Goal: Use online tool/utility: Utilize a website feature to perform a specific function

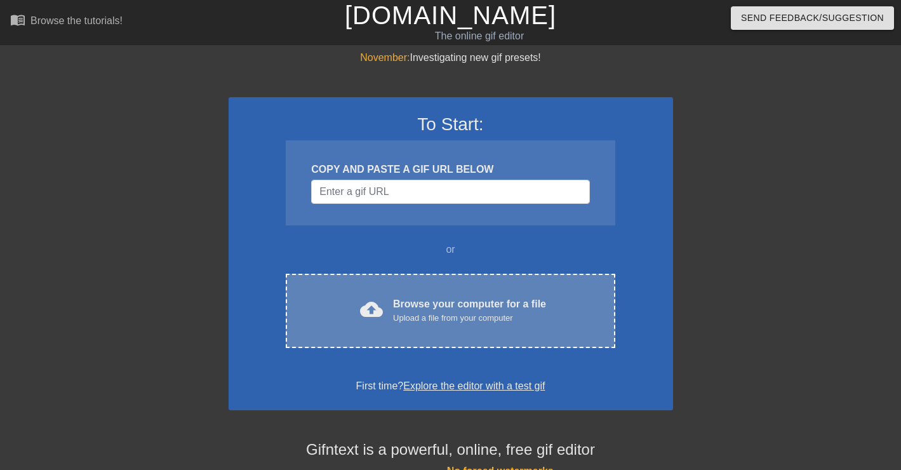
click at [469, 339] on div "cloud_upload Browse your computer for a file Upload a file from your computer C…" at bounding box center [450, 311] width 329 height 74
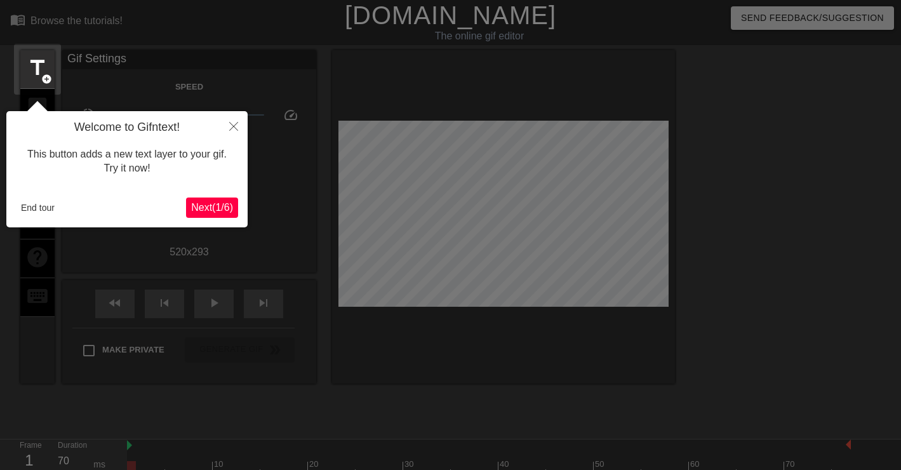
scroll to position [31, 0]
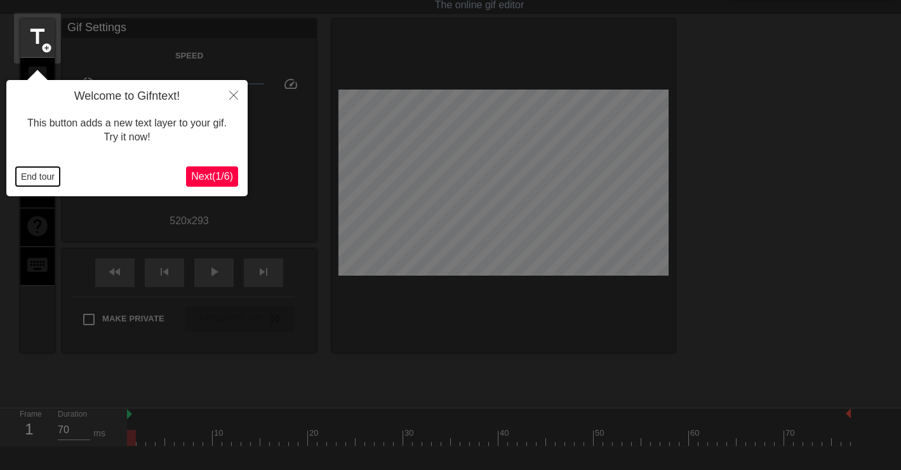
click at [51, 178] on button "End tour" at bounding box center [38, 176] width 44 height 19
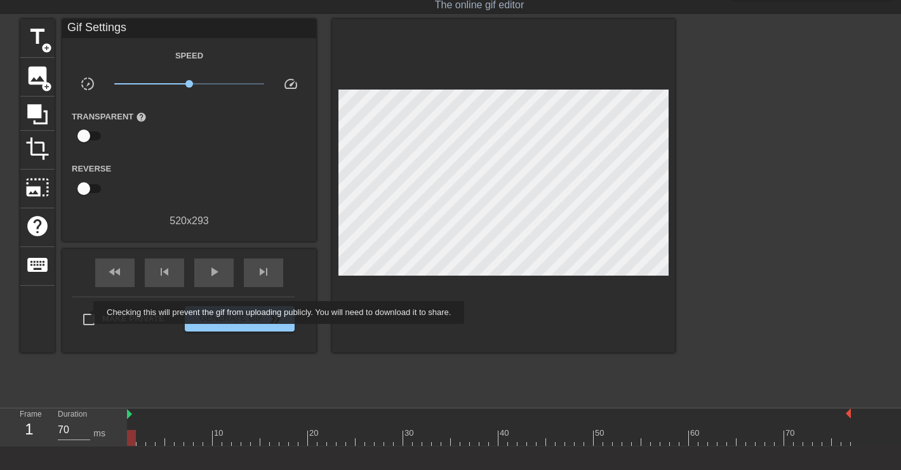
click at [93, 321] on input "Make Private" at bounding box center [89, 319] width 27 height 27
checkbox input "true"
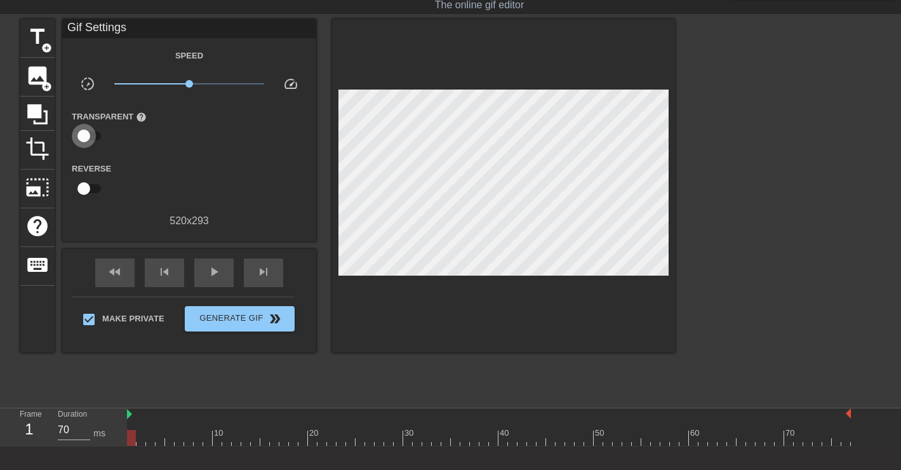
click at [88, 142] on input "checkbox" at bounding box center [84, 136] width 72 height 24
checkbox input "true"
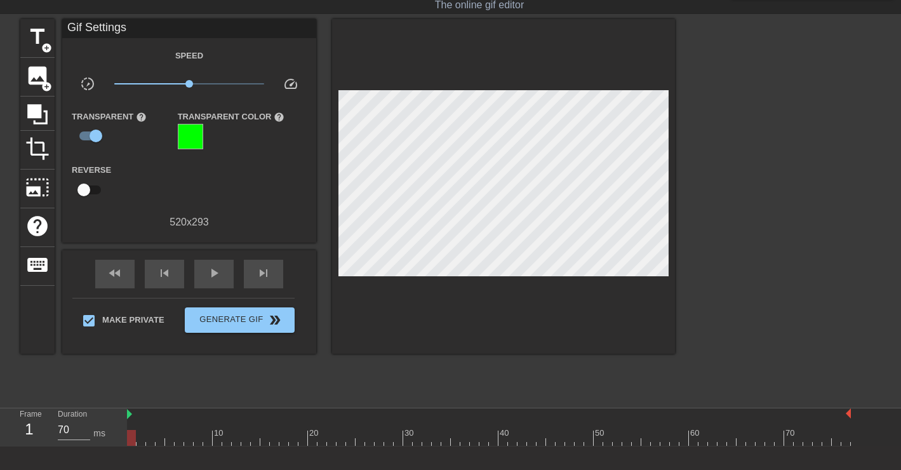
click at [206, 136] on div "Transparent Color help" at bounding box center [232, 129] width 108 height 41
click at [193, 136] on div at bounding box center [190, 136] width 25 height 25
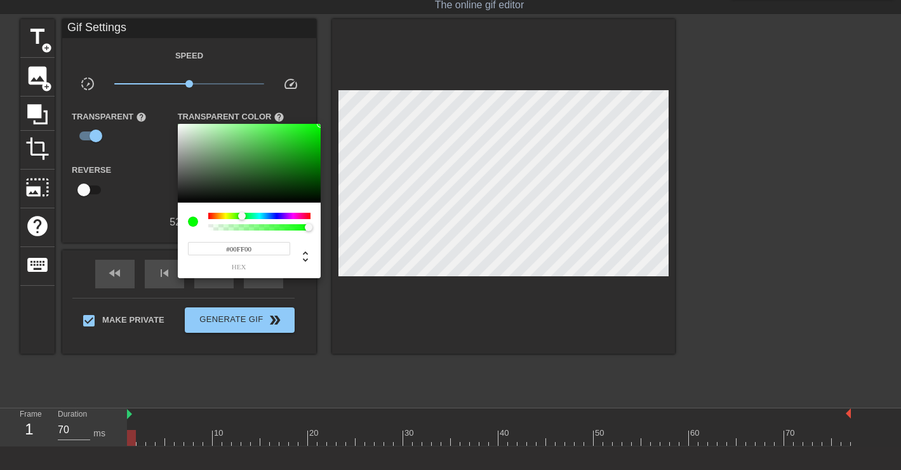
click at [241, 249] on input "#00FF00" at bounding box center [239, 248] width 102 height 13
paste input "FF1F9B"
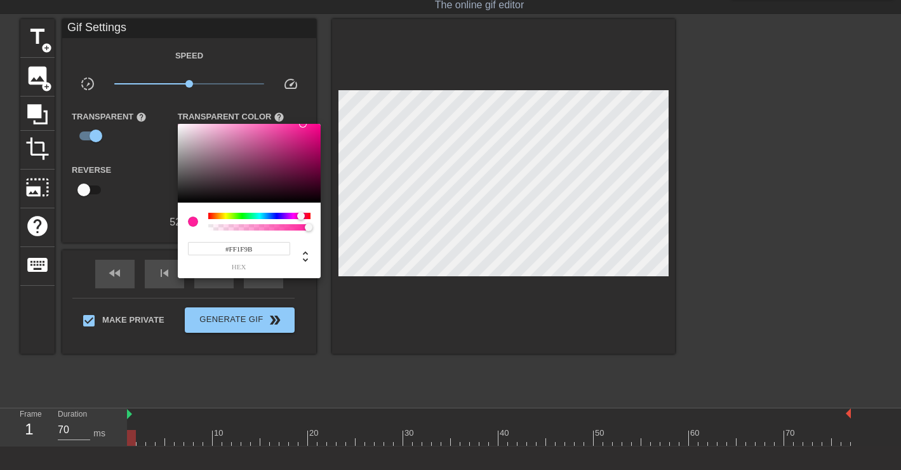
type input "#FF1F9B"
click at [392, 305] on div at bounding box center [450, 235] width 901 height 470
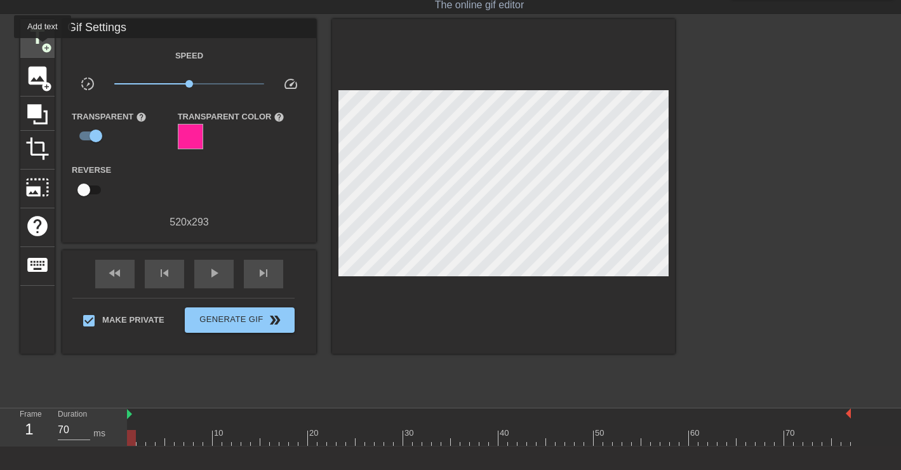
click at [43, 47] on span "add_circle" at bounding box center [46, 48] width 11 height 11
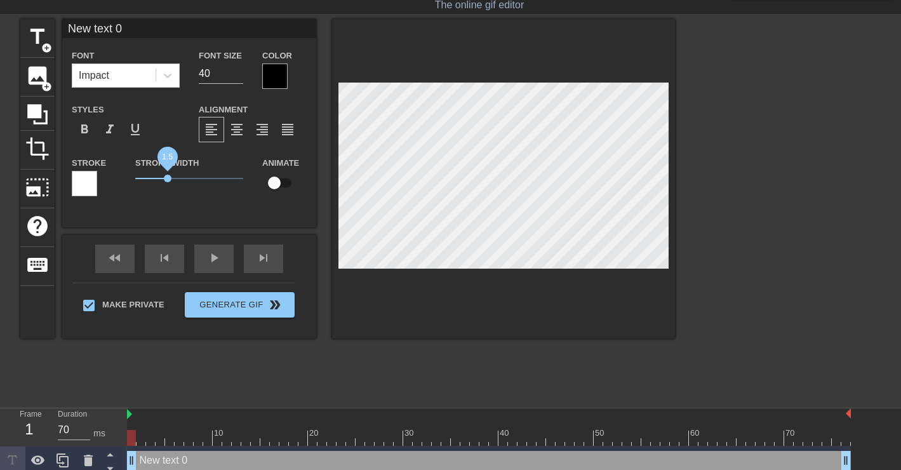
click at [168, 181] on span "1.5" at bounding box center [189, 178] width 108 height 15
click at [32, 42] on span "title" at bounding box center [37, 37] width 24 height 24
type input "New text 1"
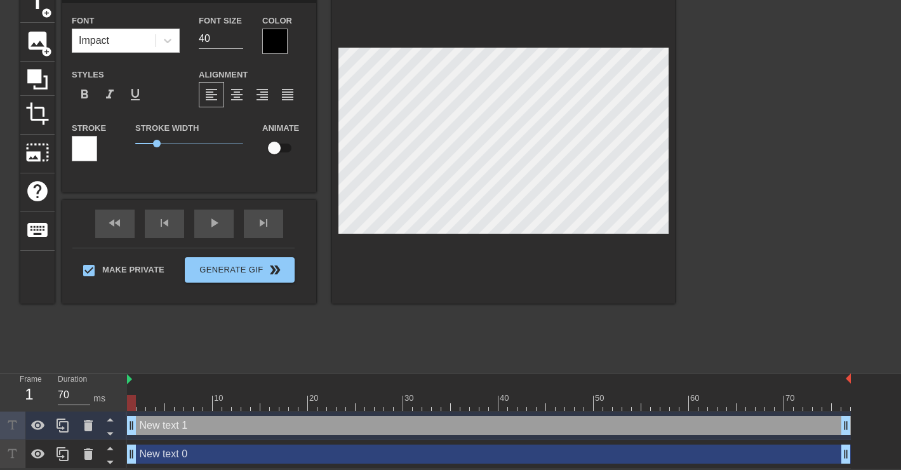
scroll to position [67, 0]
click at [85, 427] on icon at bounding box center [88, 425] width 9 height 11
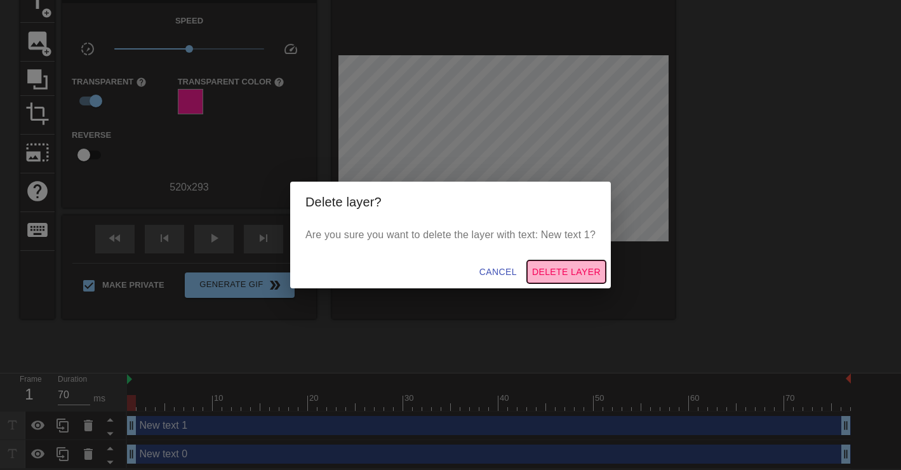
click at [536, 269] on span "Delete Layer" at bounding box center [566, 272] width 69 height 16
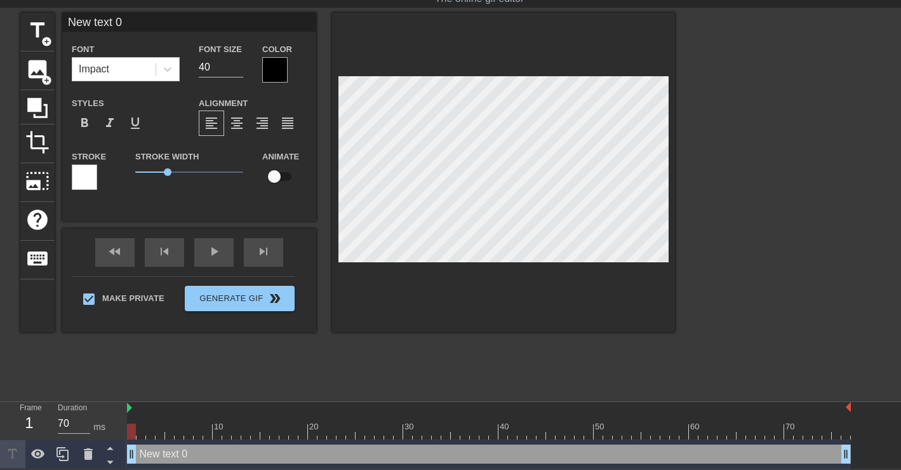
scroll to position [0, 1]
click at [168, 171] on span "1.5" at bounding box center [168, 172] width 8 height 8
type textarea "E"
type input "Er"
type textarea "Er"
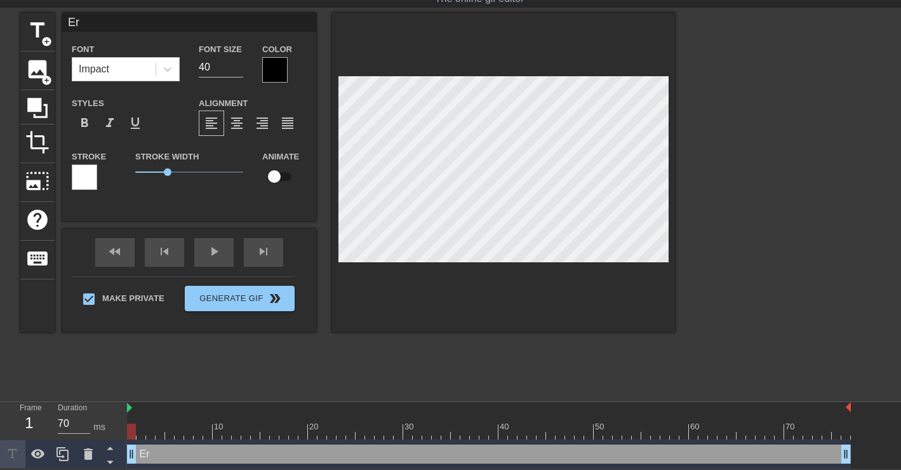
type input "[PERSON_NAME]"
type textarea "[PERSON_NAME]"
type input "[PERSON_NAME]"
type textarea "[PERSON_NAME]"
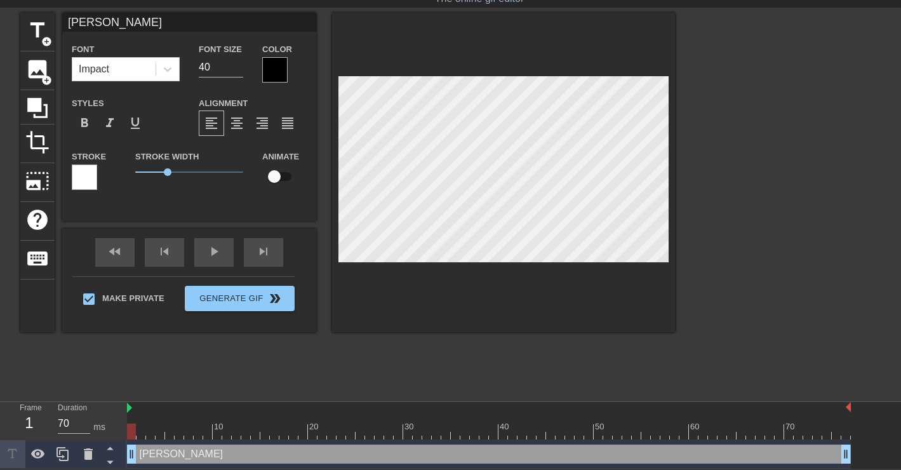
type input "EricaM"
type textarea "EricaM"
click at [282, 62] on div at bounding box center [274, 69] width 25 height 25
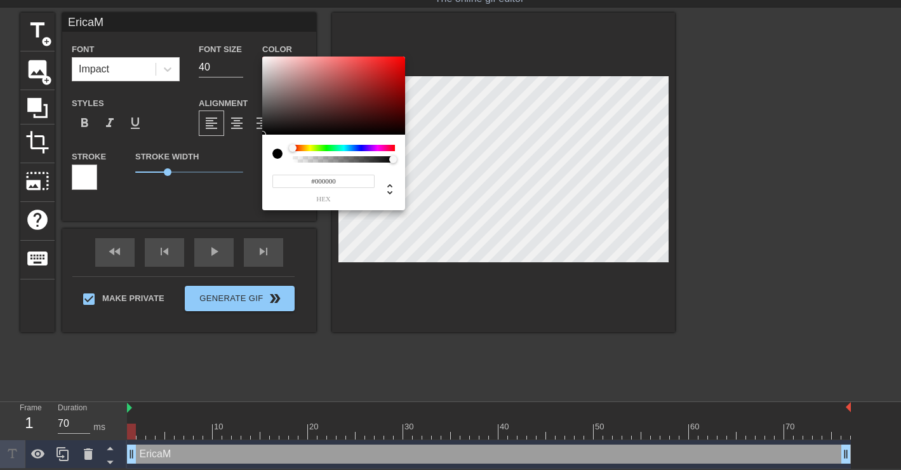
click at [327, 182] on input "#000000" at bounding box center [323, 181] width 102 height 13
paste input "FE46AE"
type input "#FE46AE"
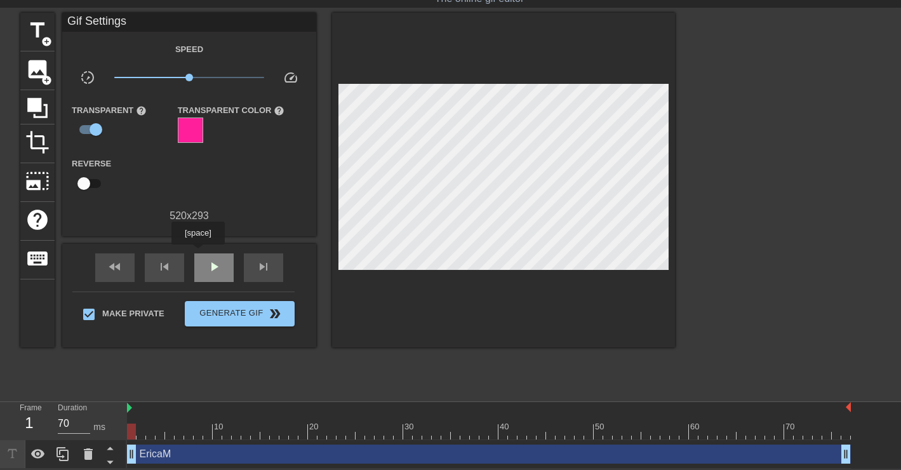
click at [199, 253] on div "play_arrow" at bounding box center [213, 267] width 39 height 29
click at [435, 284] on div at bounding box center [503, 180] width 343 height 335
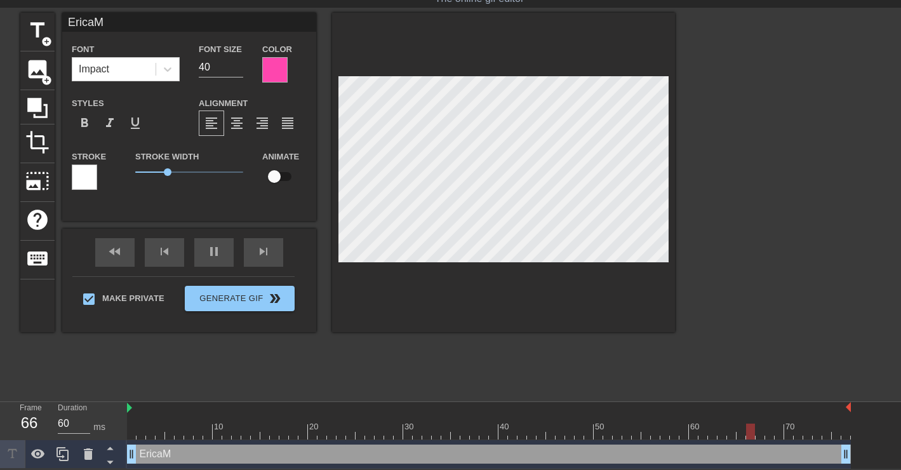
click at [422, 293] on div at bounding box center [503, 172] width 343 height 319
click at [378, 313] on div at bounding box center [503, 172] width 343 height 319
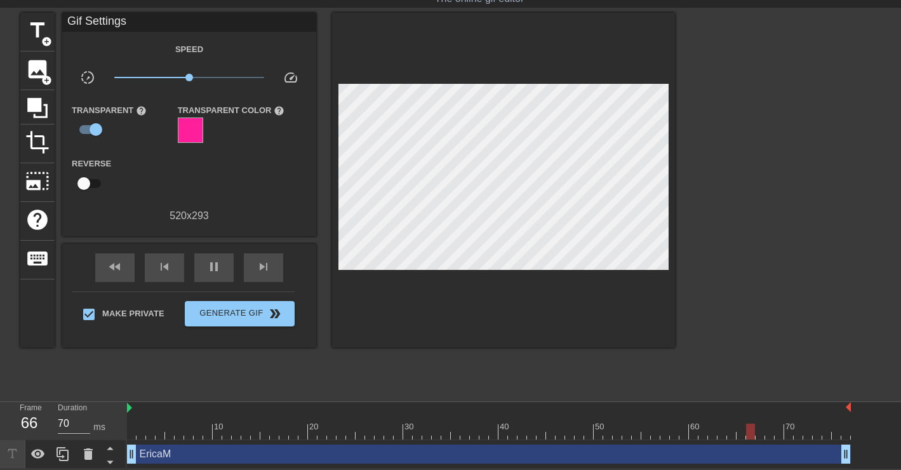
click at [392, 307] on div at bounding box center [503, 180] width 343 height 335
click at [373, 267] on div at bounding box center [503, 180] width 343 height 335
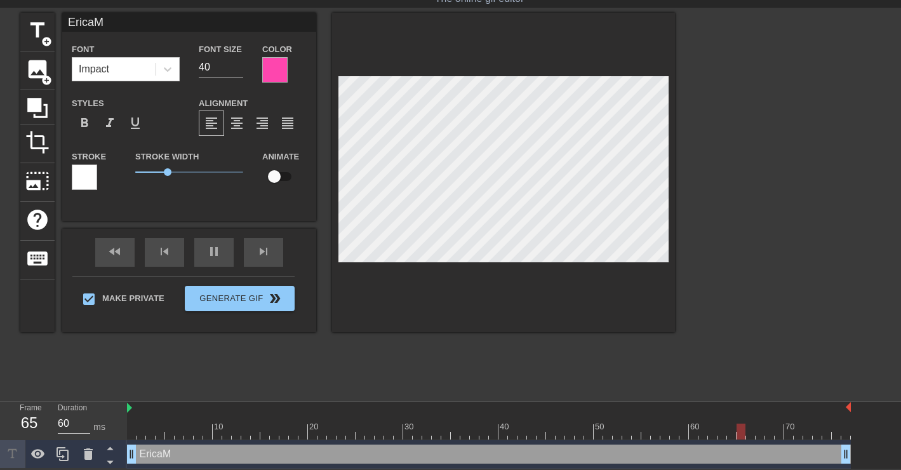
click at [402, 274] on div at bounding box center [503, 172] width 343 height 319
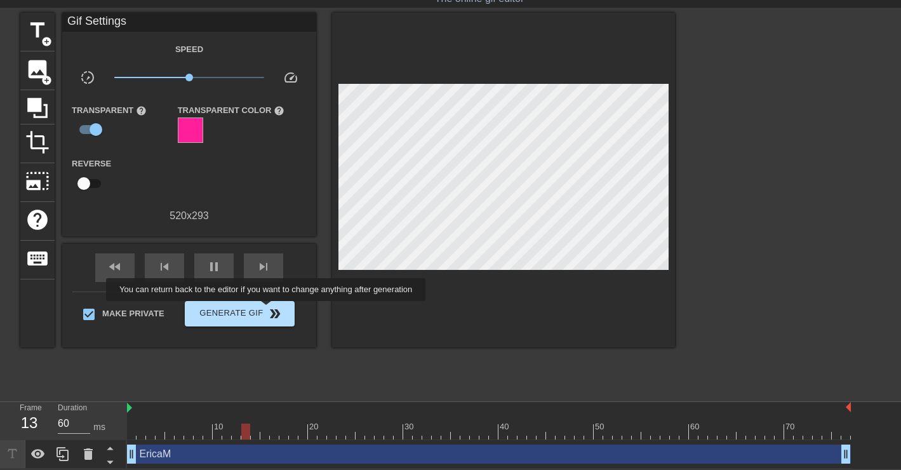
type input "70"
click at [274, 310] on span "double_arrow" at bounding box center [274, 313] width 15 height 15
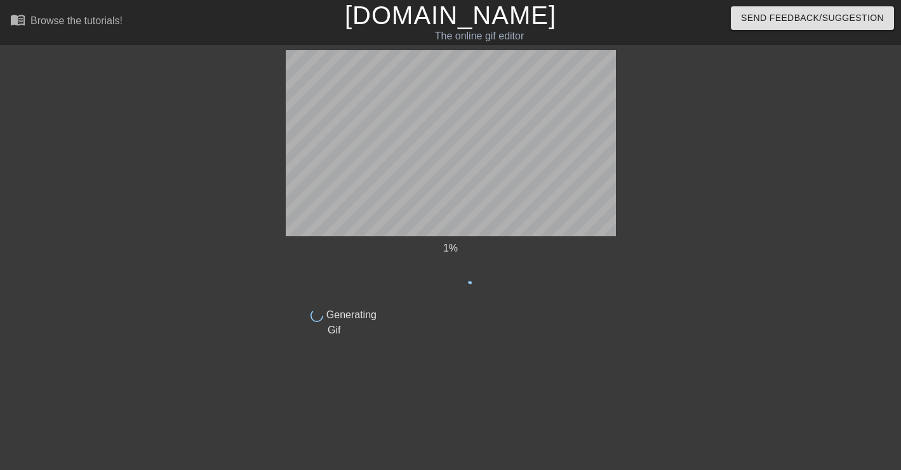
scroll to position [0, 0]
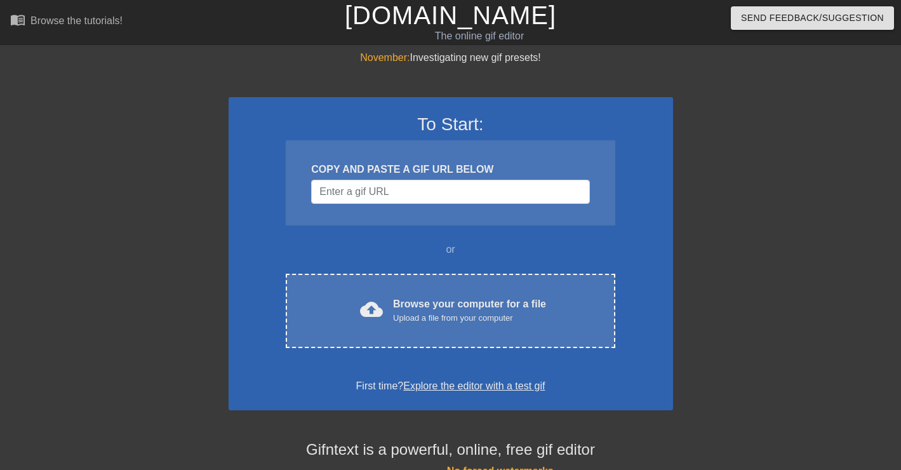
scroll to position [0, 10]
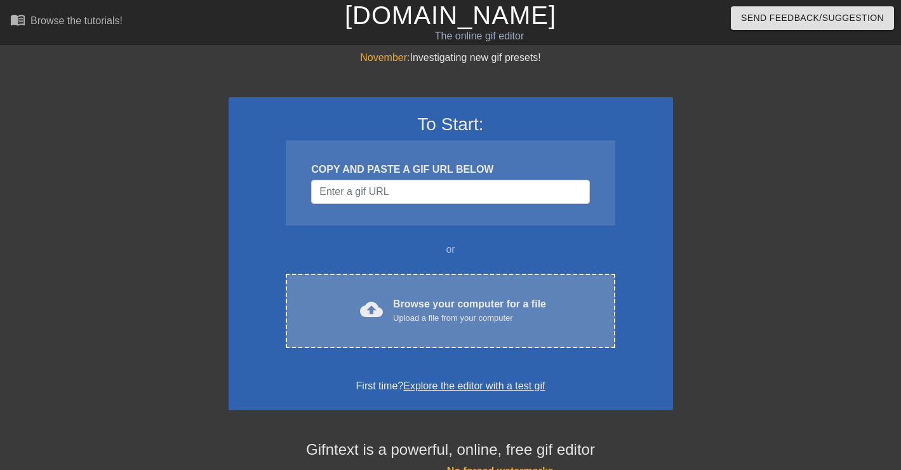
click at [406, 307] on div "Browse your computer for a file Upload a file from your computer" at bounding box center [469, 310] width 153 height 28
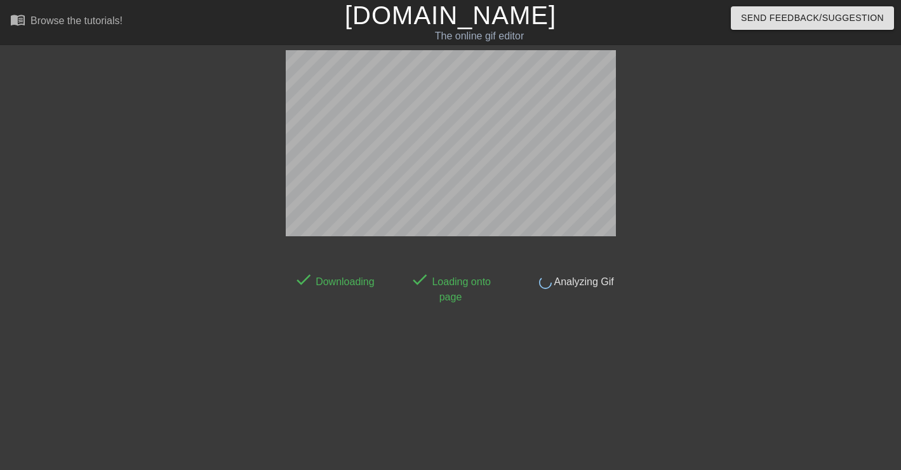
scroll to position [31, 0]
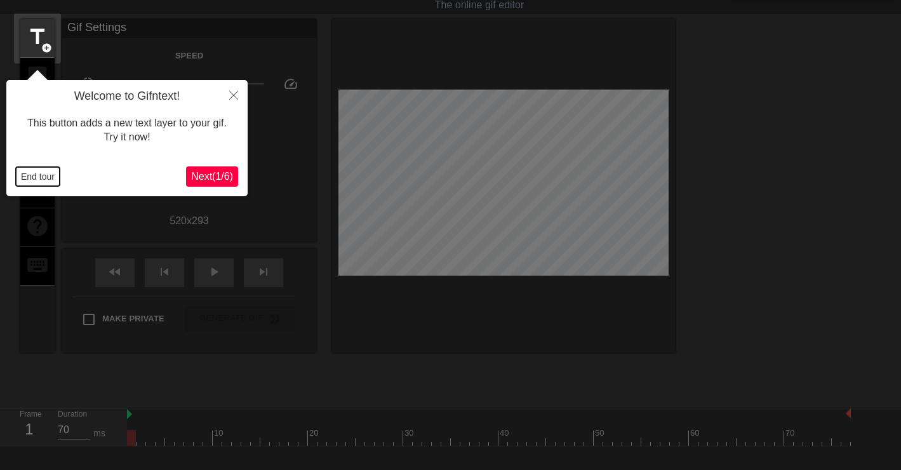
click at [22, 173] on button "End tour" at bounding box center [38, 176] width 44 height 19
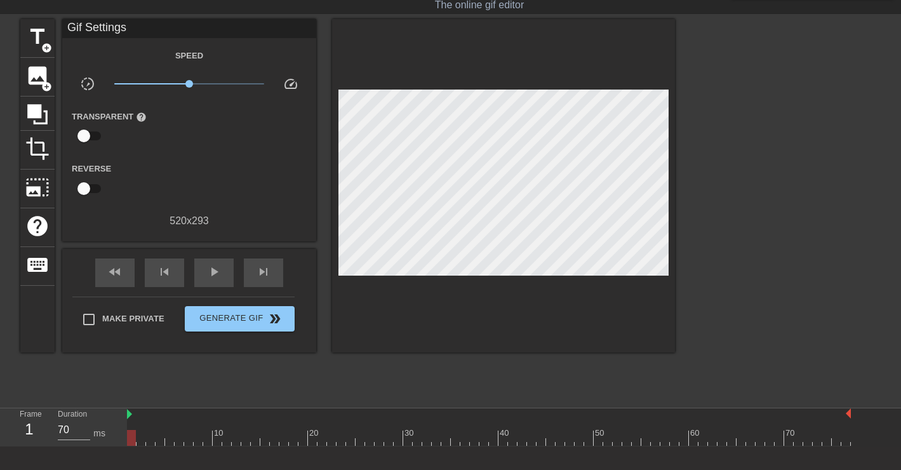
click at [84, 139] on input "checkbox" at bounding box center [84, 136] width 72 height 24
checkbox input "true"
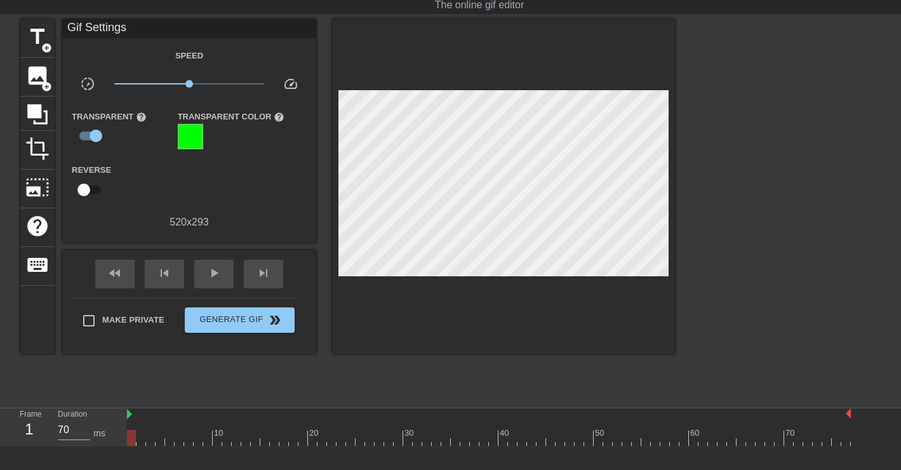
click at [191, 131] on div at bounding box center [190, 136] width 25 height 25
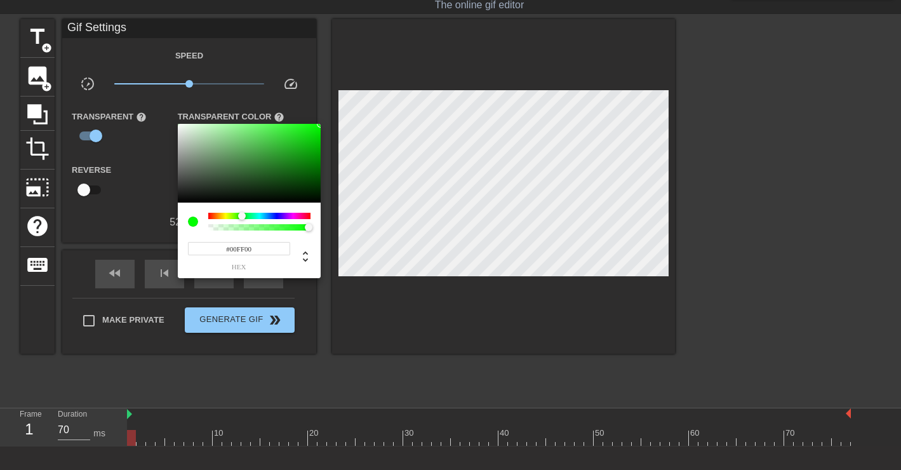
click at [238, 250] on input "#00FF00" at bounding box center [239, 248] width 102 height 13
paste input "FF1F9B"
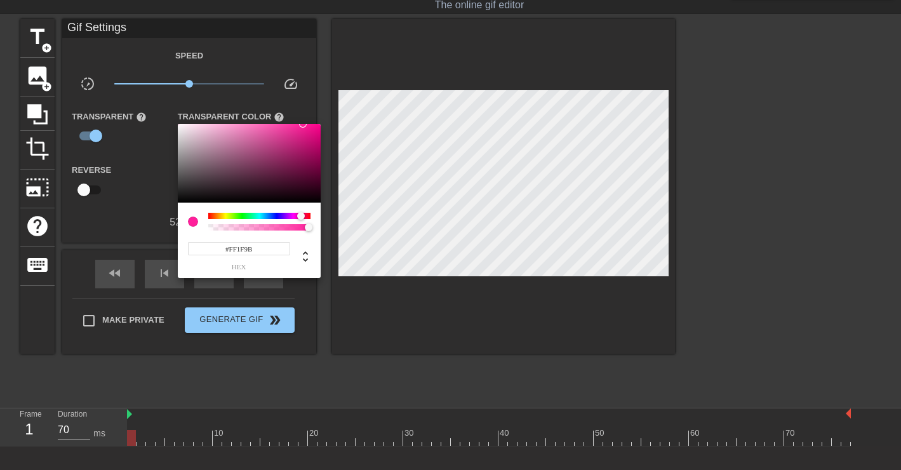
type input "#FF1F9B"
click at [34, 40] on div at bounding box center [450, 235] width 901 height 470
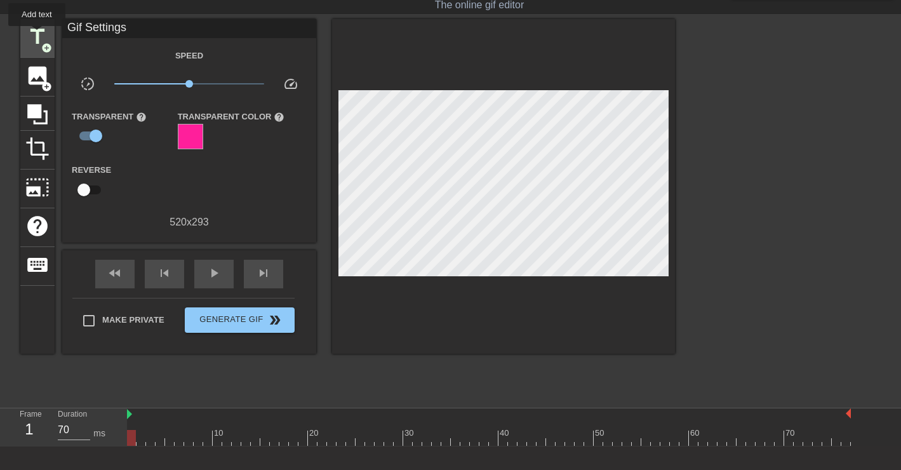
click at [37, 35] on span "title" at bounding box center [37, 37] width 24 height 24
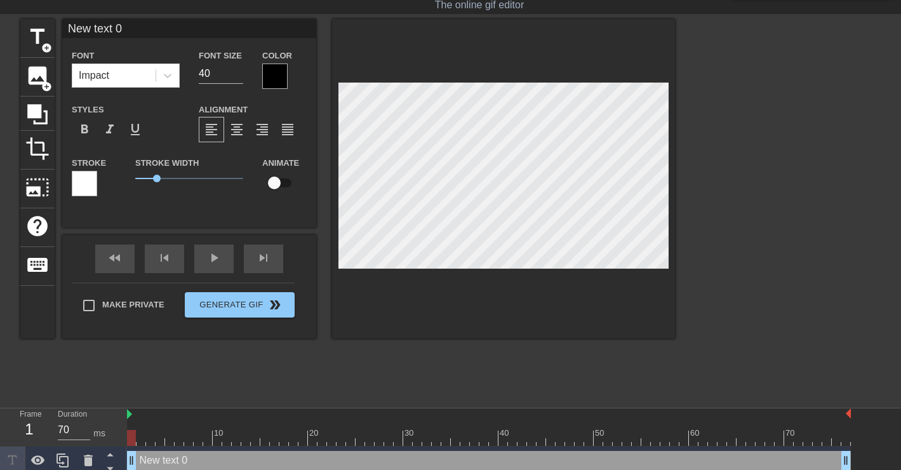
type input "E"
type textarea "E"
type input "Er"
type textarea "Er"
type input "[PERSON_NAME]"
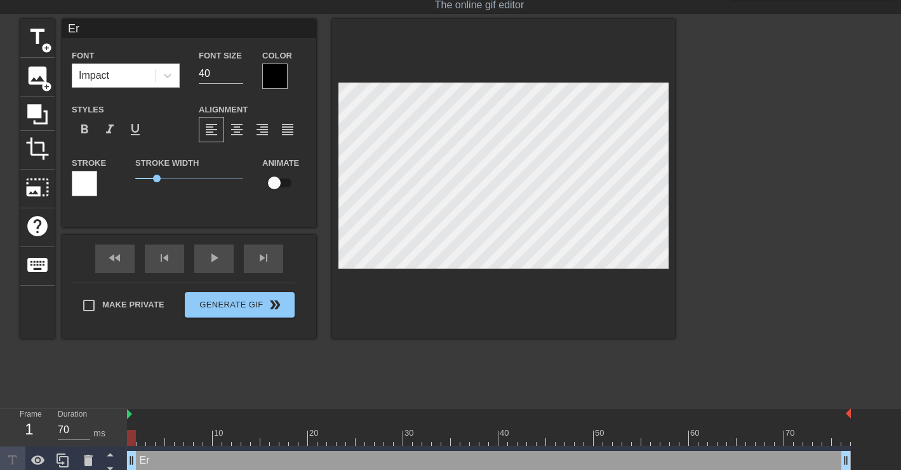
type textarea "[PERSON_NAME]"
type input "[PERSON_NAME]"
type textarea "[PERSON_NAME]"
type input "[PERSON_NAME]"
type textarea "[PERSON_NAME]"
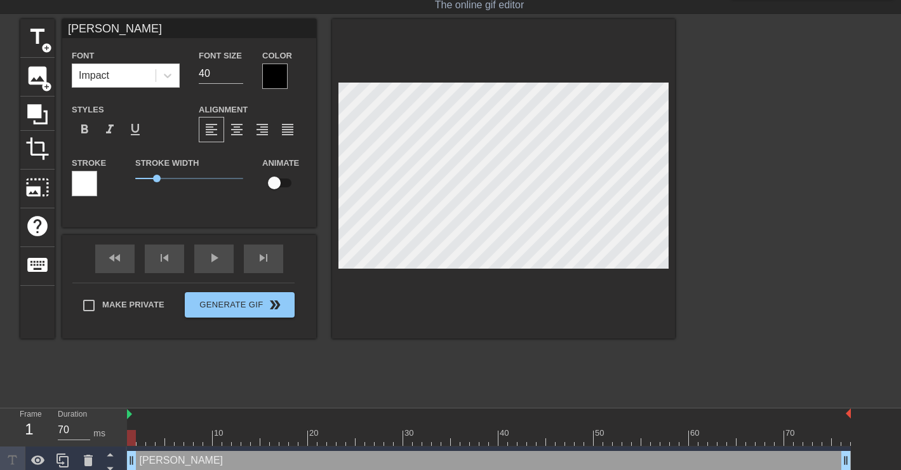
scroll to position [0, 0]
type input "EricaM"
type textarea "EricaM"
click at [168, 180] on span "1.5" at bounding box center [189, 178] width 108 height 15
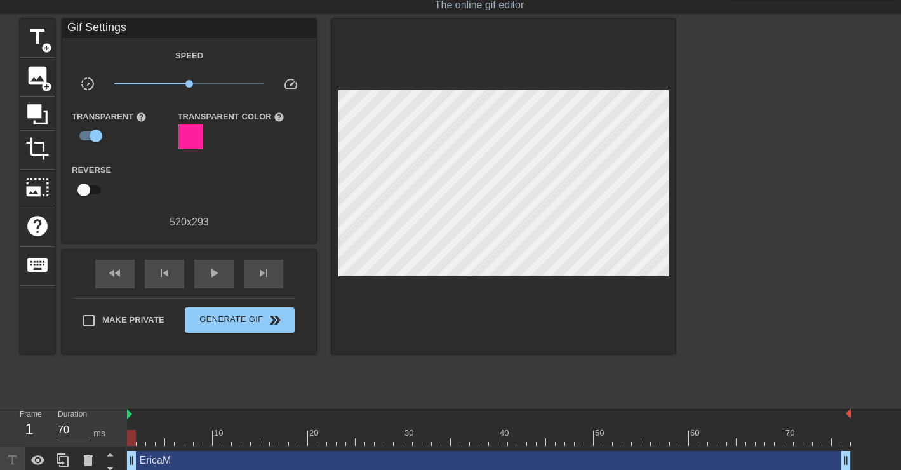
click at [86, 302] on div "Make Private Generate Gif double_arrow" at bounding box center [183, 323] width 222 height 50
click at [124, 314] on span "Make Private" at bounding box center [133, 320] width 62 height 13
click at [102, 313] on input "Make Private" at bounding box center [89, 320] width 27 height 27
checkbox input "true"
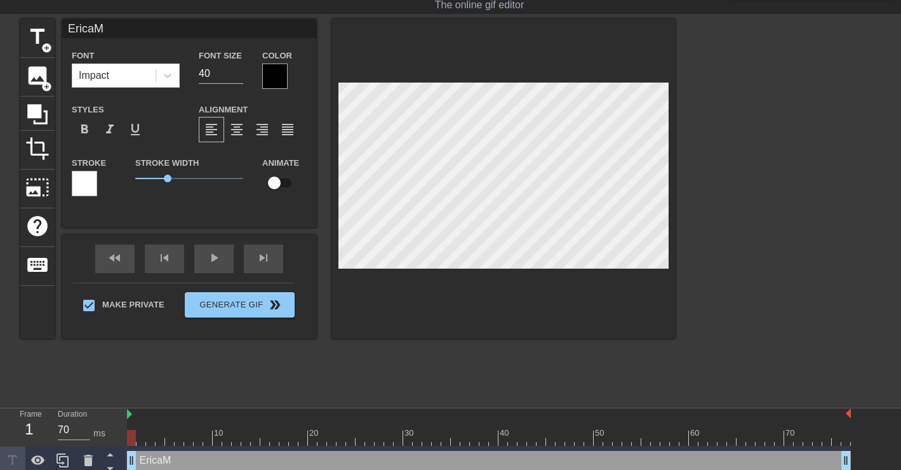
click at [264, 93] on div "Font Impact Font Size 40 Color Styles format_bold format_italic format_underlin…" at bounding box center [189, 128] width 235 height 160
click at [268, 81] on div at bounding box center [274, 75] width 25 height 25
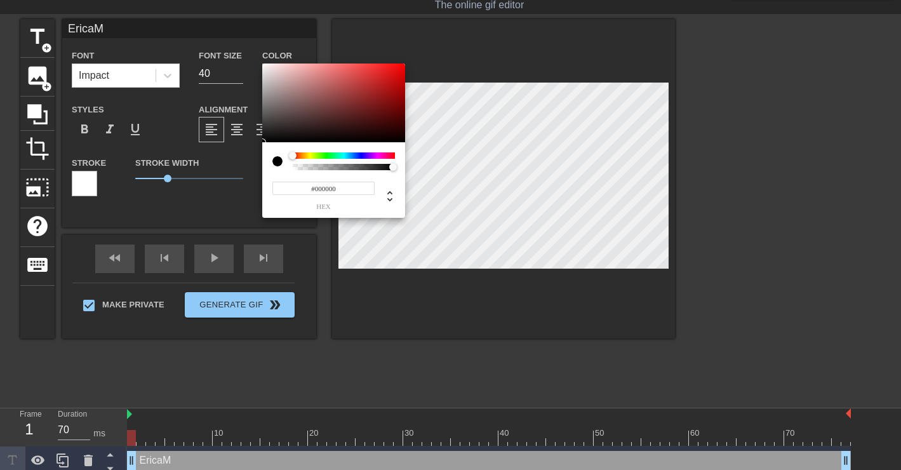
click at [321, 185] on input "#000000" at bounding box center [323, 188] width 102 height 13
paste input "FE46AE"
type input "#FE46AE"
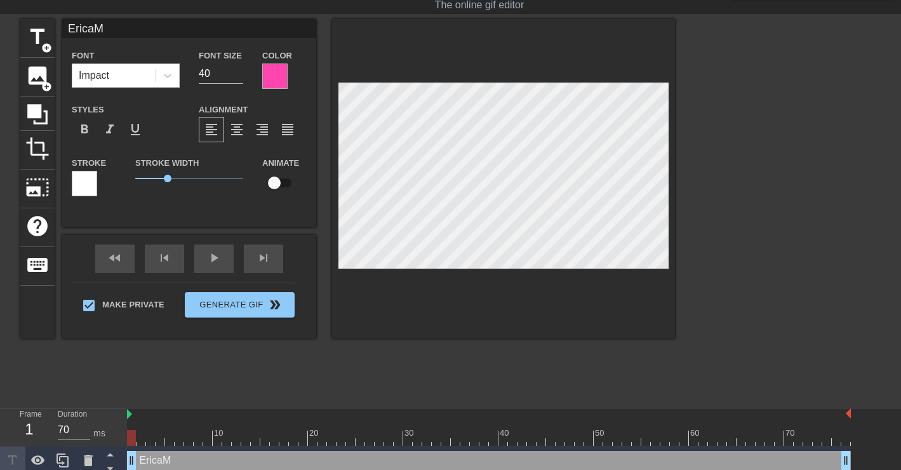
click at [364, 323] on div at bounding box center [503, 178] width 343 height 319
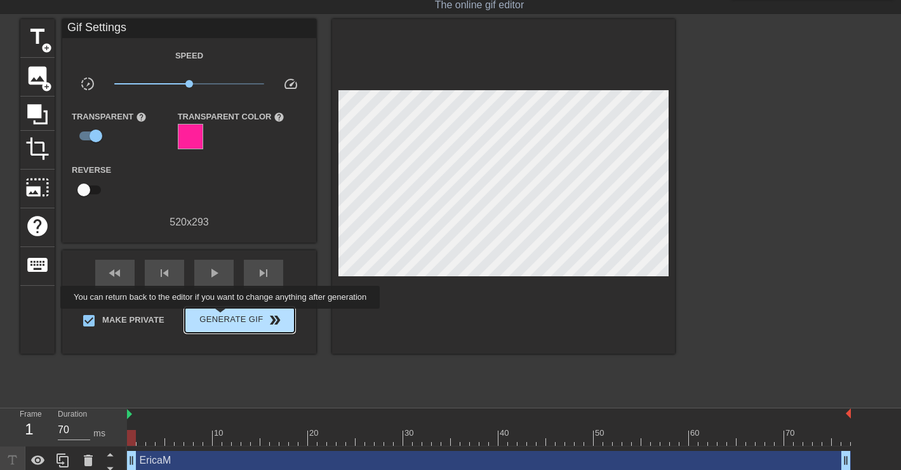
click at [229, 317] on span "Generate Gif double_arrow" at bounding box center [240, 319] width 100 height 15
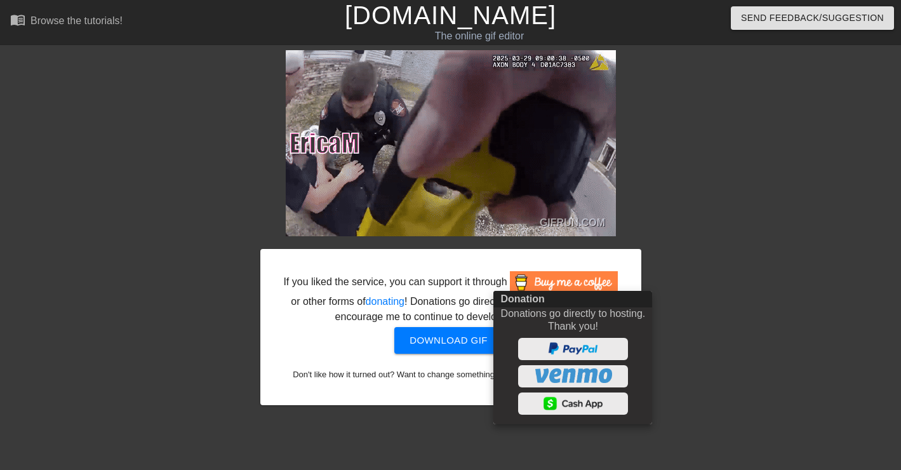
click at [695, 397] on div at bounding box center [450, 235] width 901 height 470
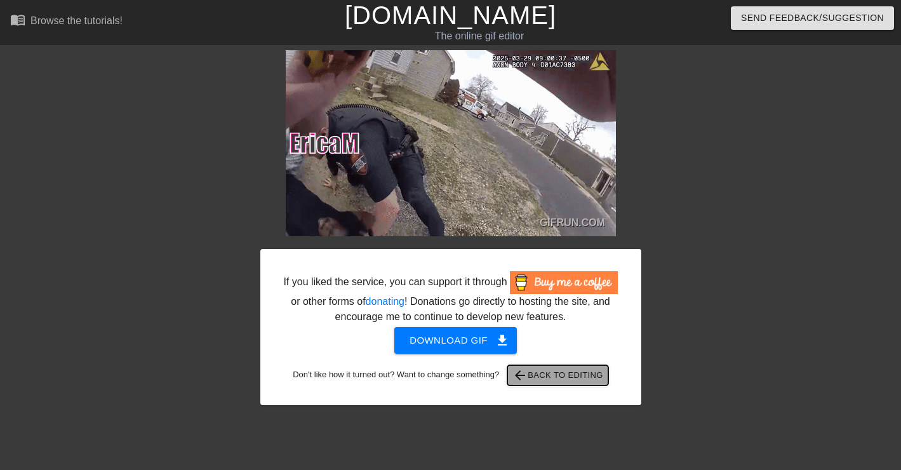
click at [576, 383] on span "arrow_back Back to Editing" at bounding box center [557, 375] width 91 height 15
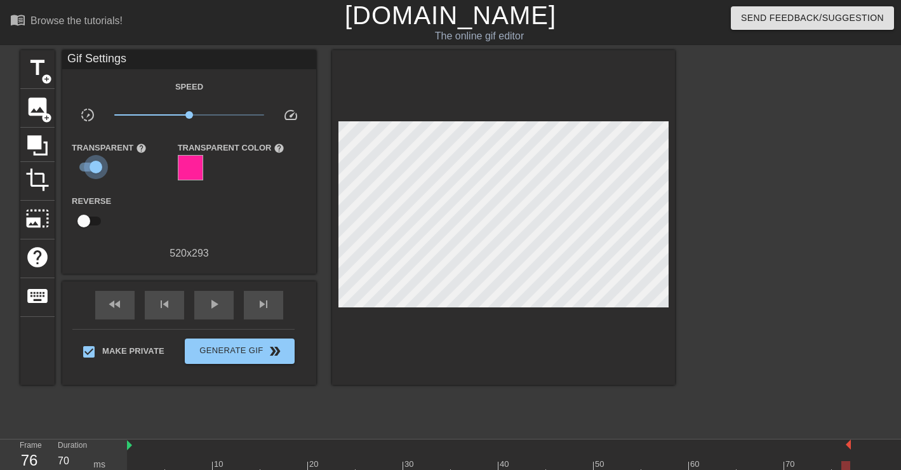
click at [86, 163] on input "checkbox" at bounding box center [96, 167] width 72 height 24
checkbox input "false"
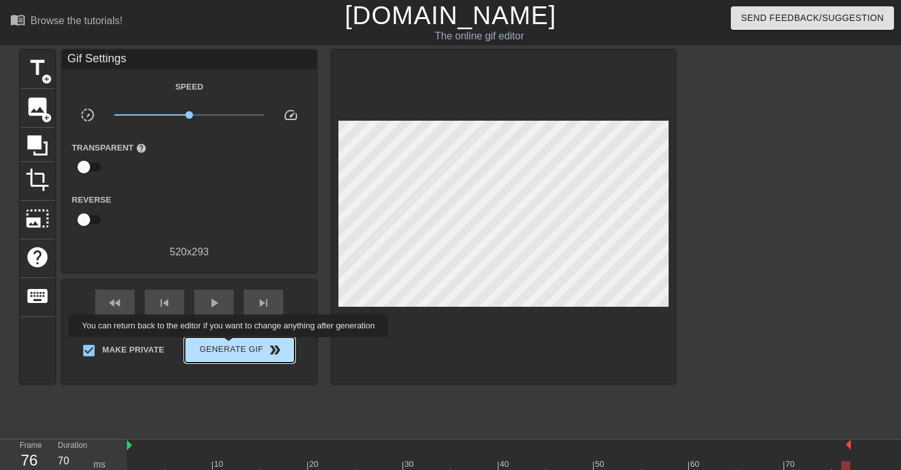
click at [237, 346] on span "Generate Gif double_arrow" at bounding box center [240, 349] width 100 height 15
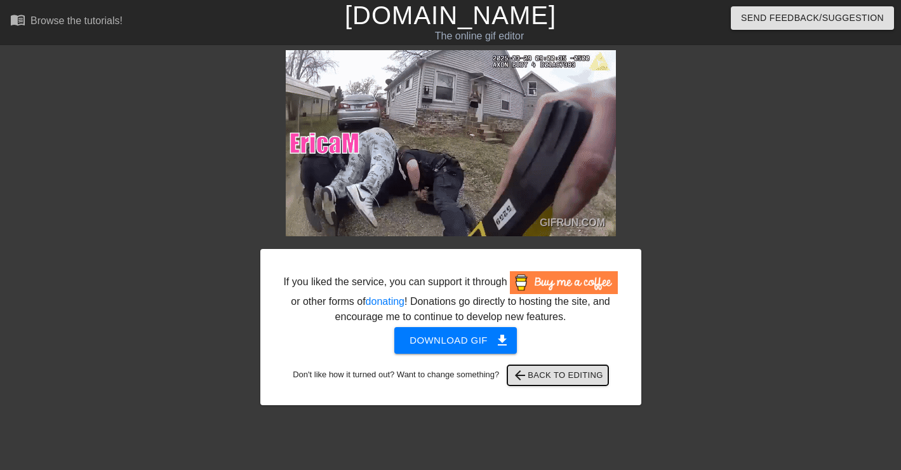
click at [588, 383] on span "arrow_back Back to Editing" at bounding box center [557, 375] width 91 height 15
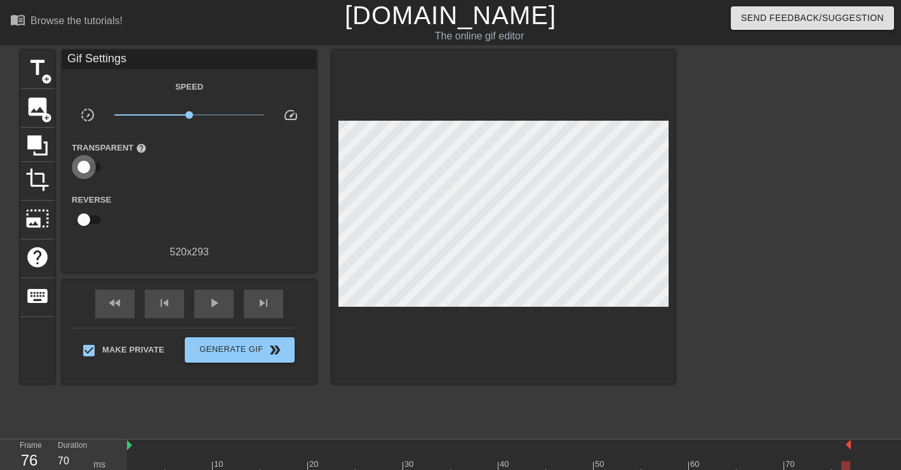
click at [97, 165] on input "checkbox" at bounding box center [84, 167] width 72 height 24
checkbox input "true"
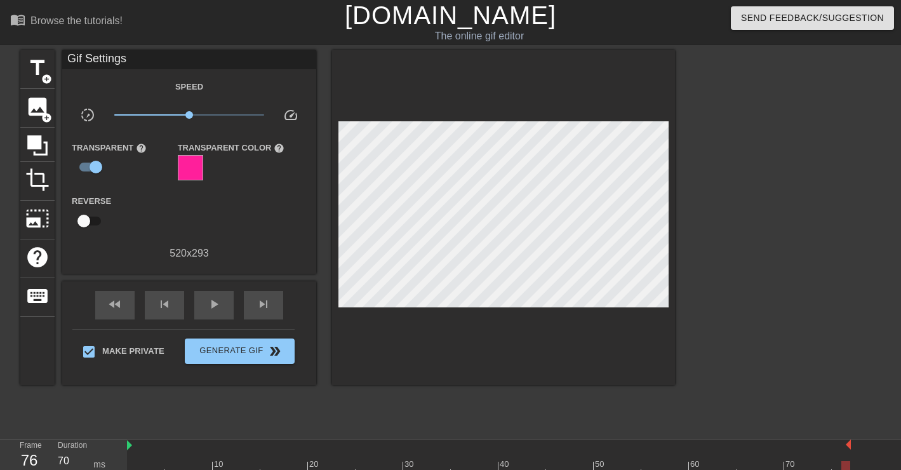
click at [187, 168] on div at bounding box center [190, 167] width 25 height 25
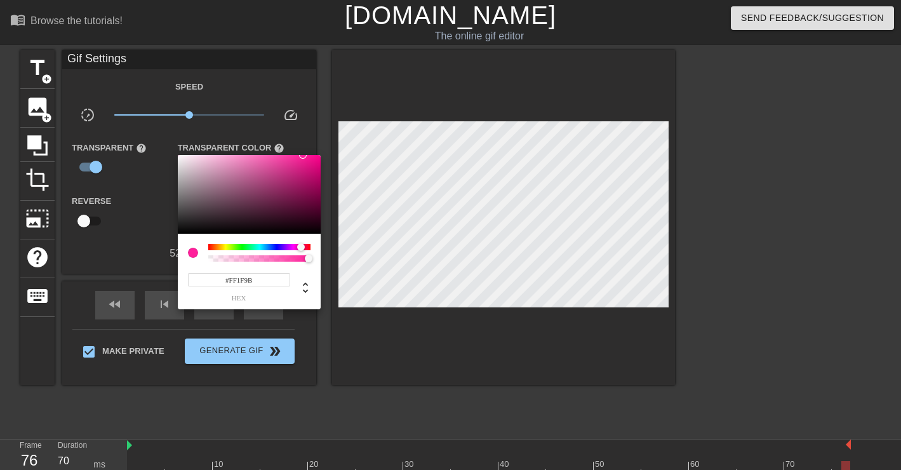
type input "255"
click at [246, 258] on div at bounding box center [259, 258] width 98 height 6
click at [368, 266] on div at bounding box center [450, 235] width 901 height 470
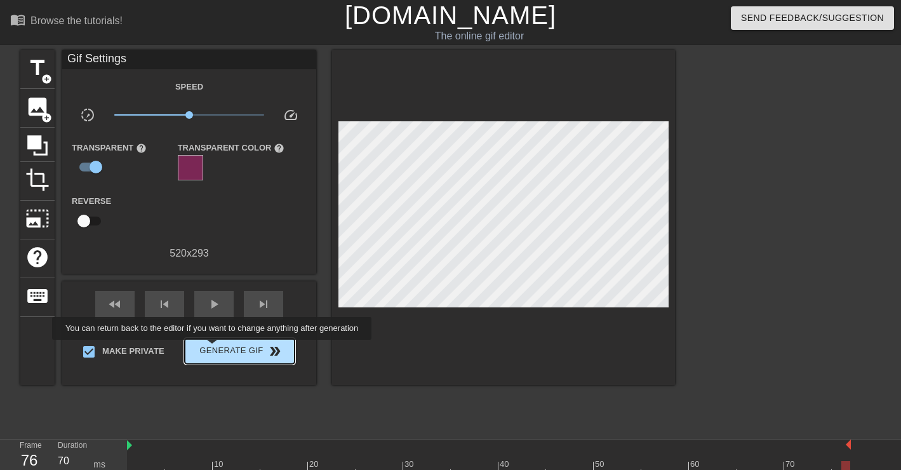
click at [220, 349] on span "Generate Gif double_arrow" at bounding box center [240, 350] width 100 height 15
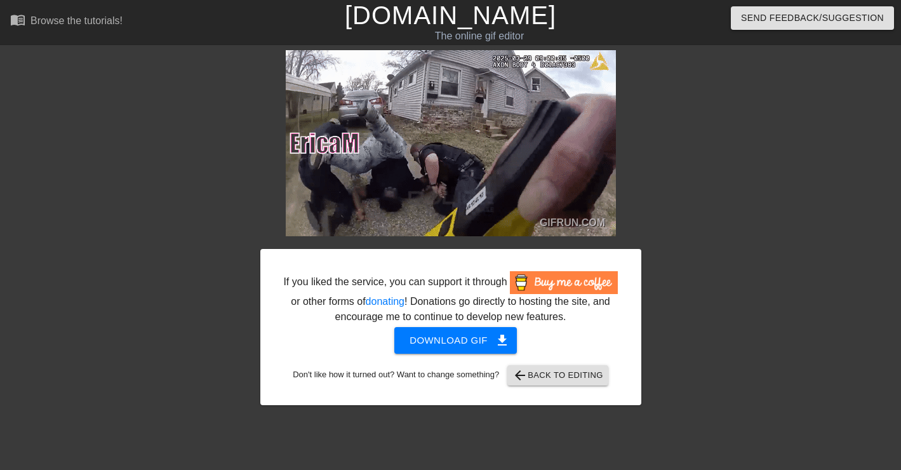
drag, startPoint x: 556, startPoint y: 123, endPoint x: 292, endPoint y: 464, distance: 431.7
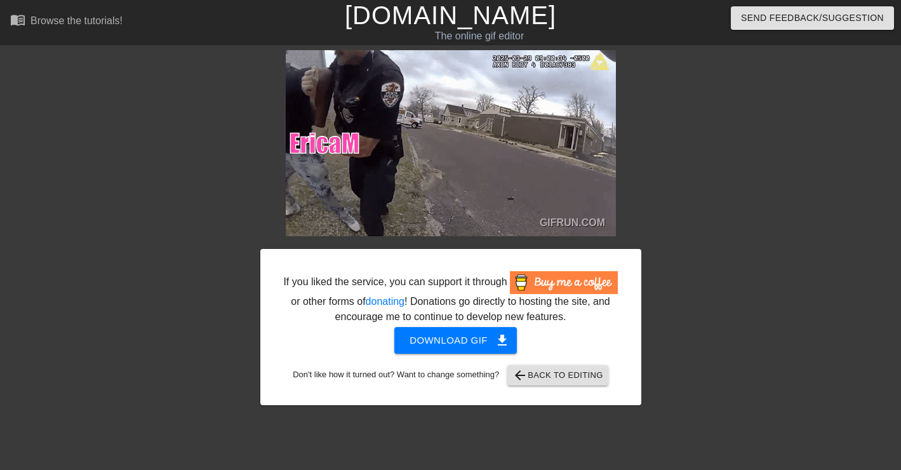
click at [477, 324] on div "If you liked the service, you can support it through or other forms of donating…" at bounding box center [450, 297] width 336 height 53
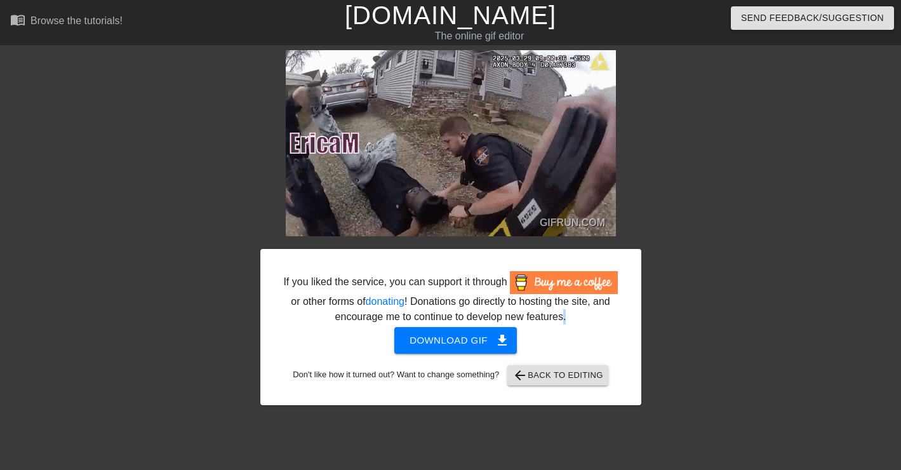
click at [477, 324] on div "If you liked the service, you can support it through or other forms of donating…" at bounding box center [450, 297] width 336 height 53
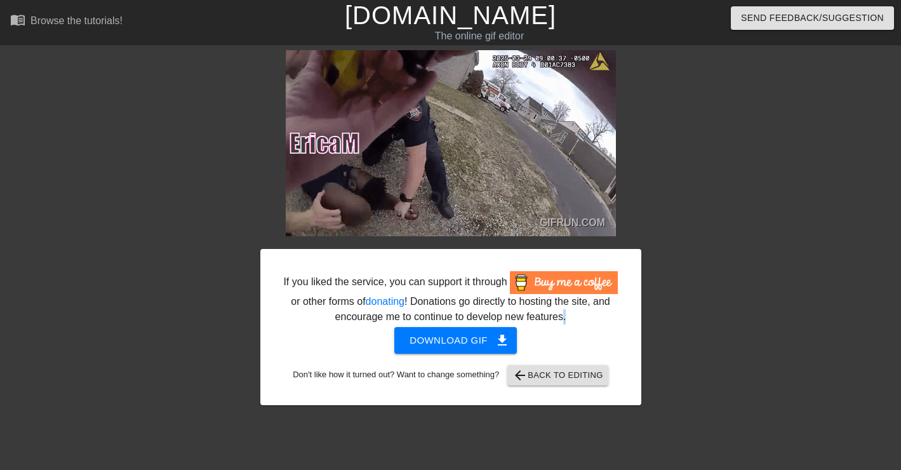
copy div "."
